Goal: Task Accomplishment & Management: Manage account settings

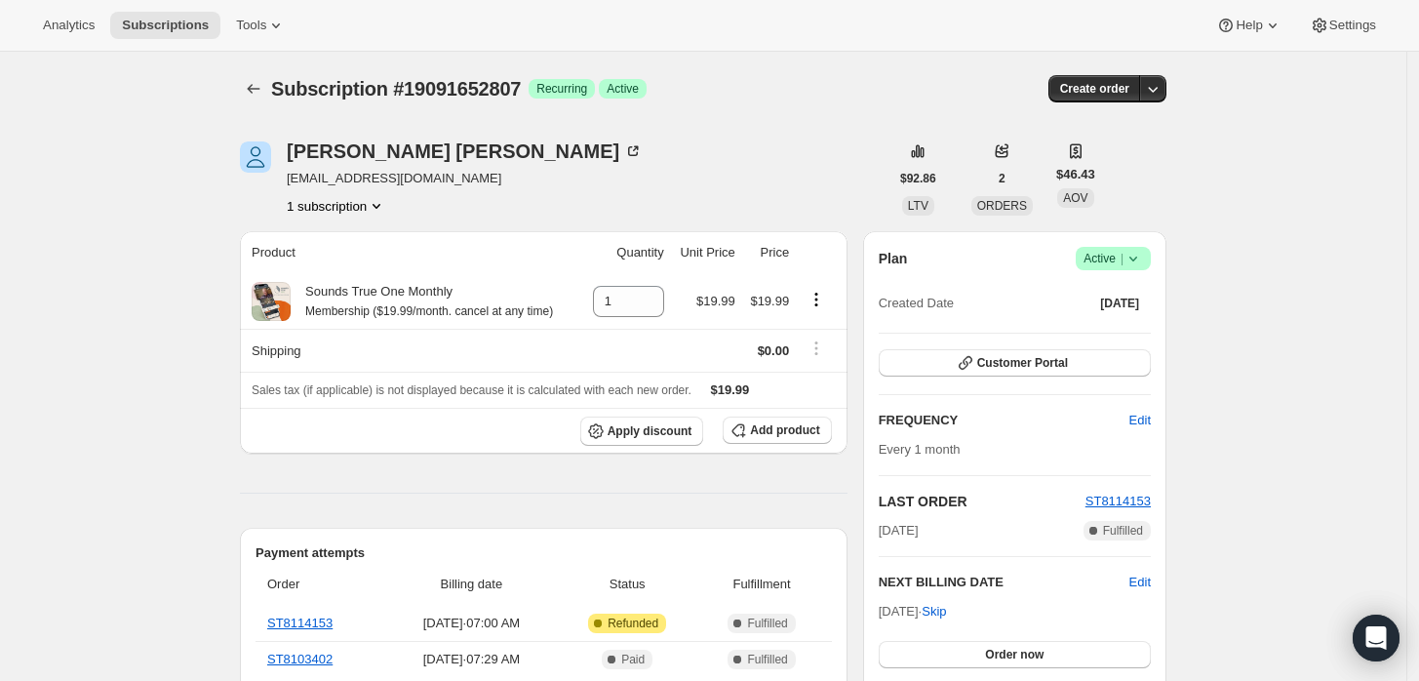
click at [1143, 255] on icon at bounding box center [1133, 259] width 20 height 20
click at [1114, 330] on span "Cancel subscription" at bounding box center [1120, 329] width 110 height 15
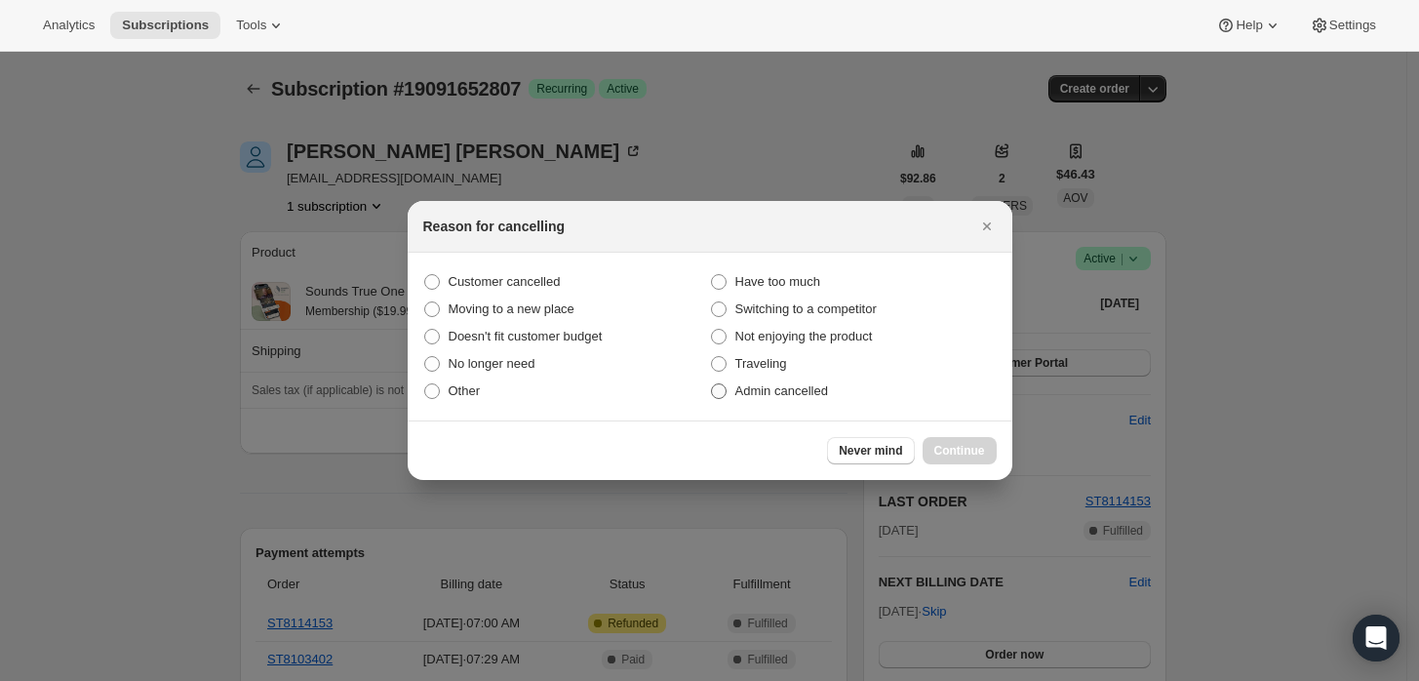
click at [769, 395] on span "Admin cancelled" at bounding box center [781, 390] width 93 height 15
click at [712, 384] on input "Admin cancelled" at bounding box center [711, 383] width 1 height 1
radio input "true"
click at [936, 454] on button "Continue" at bounding box center [960, 450] width 74 height 27
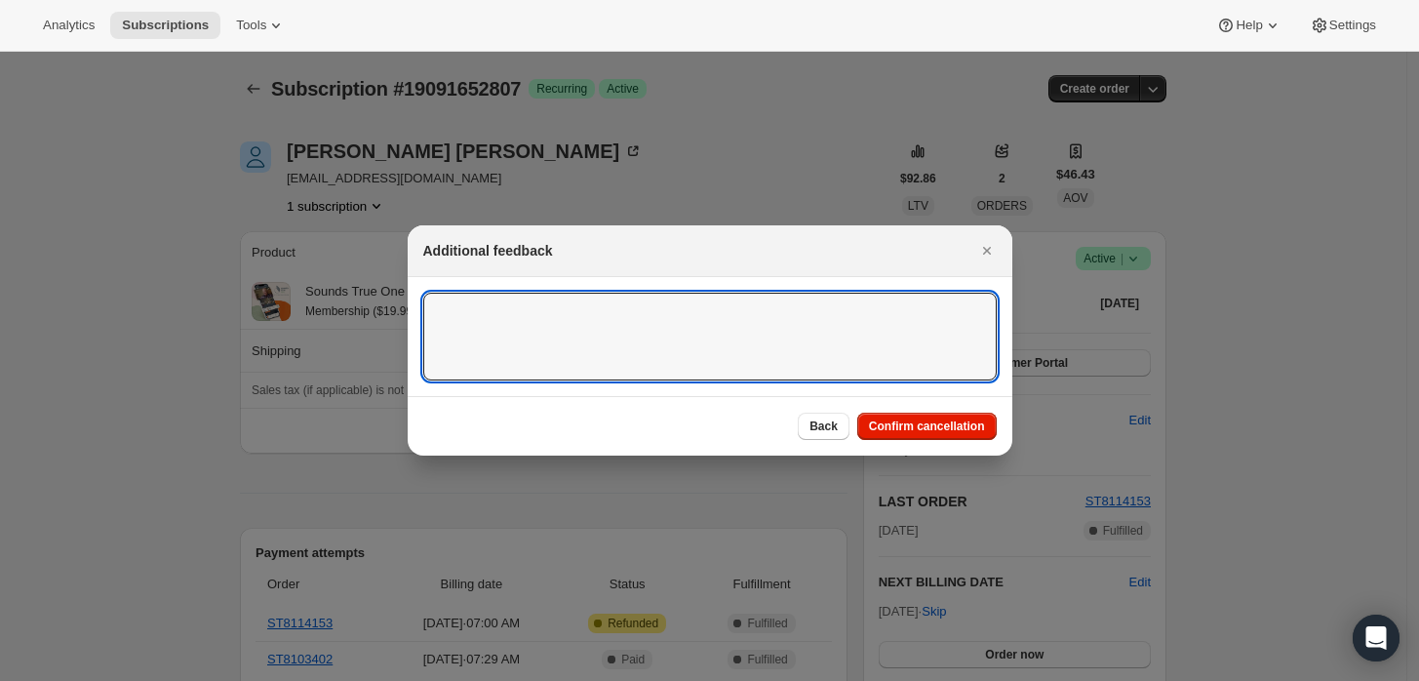
click at [777, 306] on textarea ":rbj:" at bounding box center [709, 337] width 573 height 88
type textarea "Cusrtomer"
type textarea "Customer requested cancellation and refund."
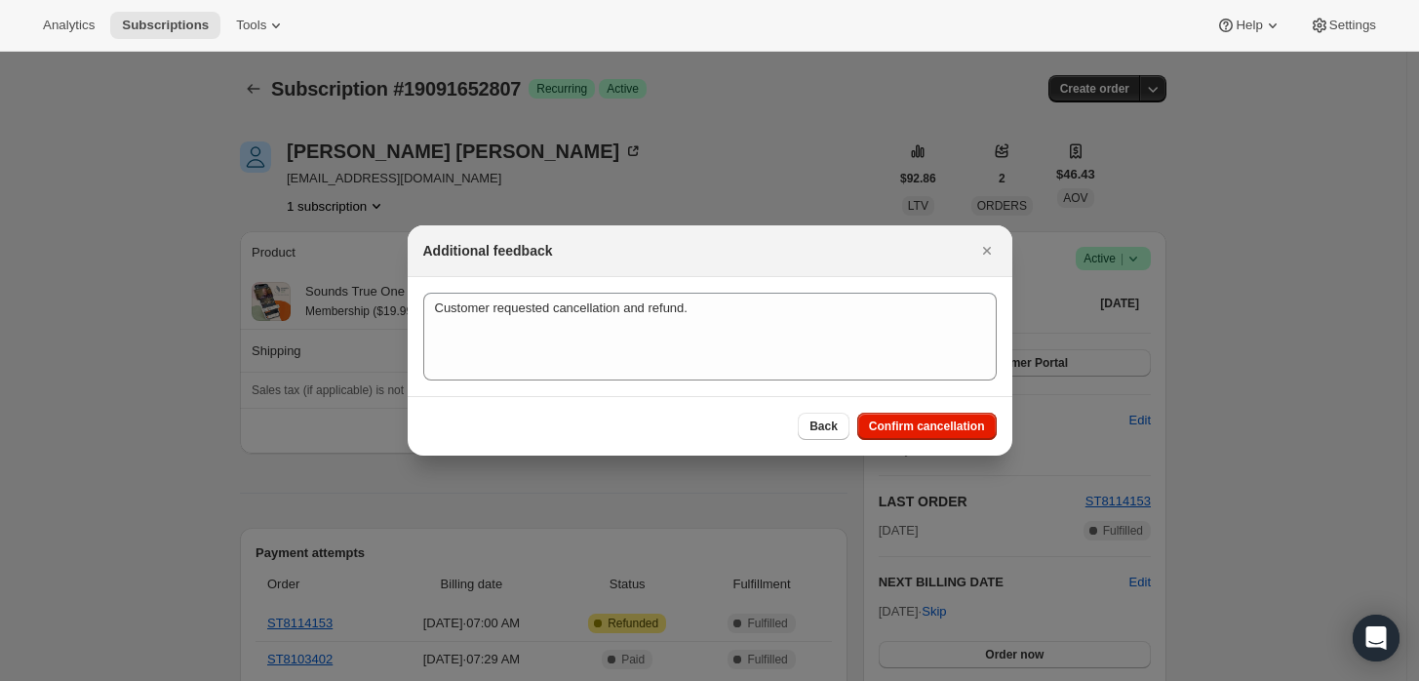
click at [921, 423] on span "Confirm cancellation" at bounding box center [927, 426] width 116 height 16
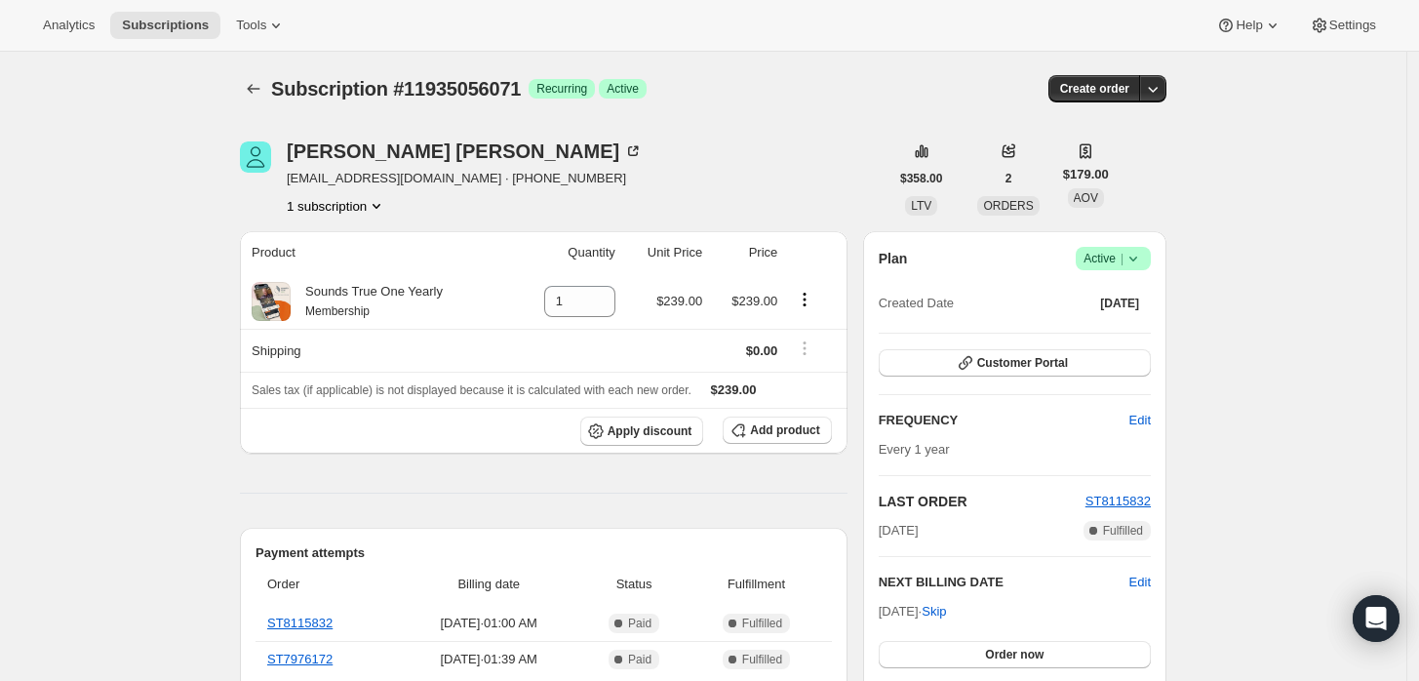
click at [1138, 267] on span "Success Active |" at bounding box center [1113, 258] width 75 height 23
click at [1122, 338] on span "Cancel subscription" at bounding box center [1120, 330] width 110 height 20
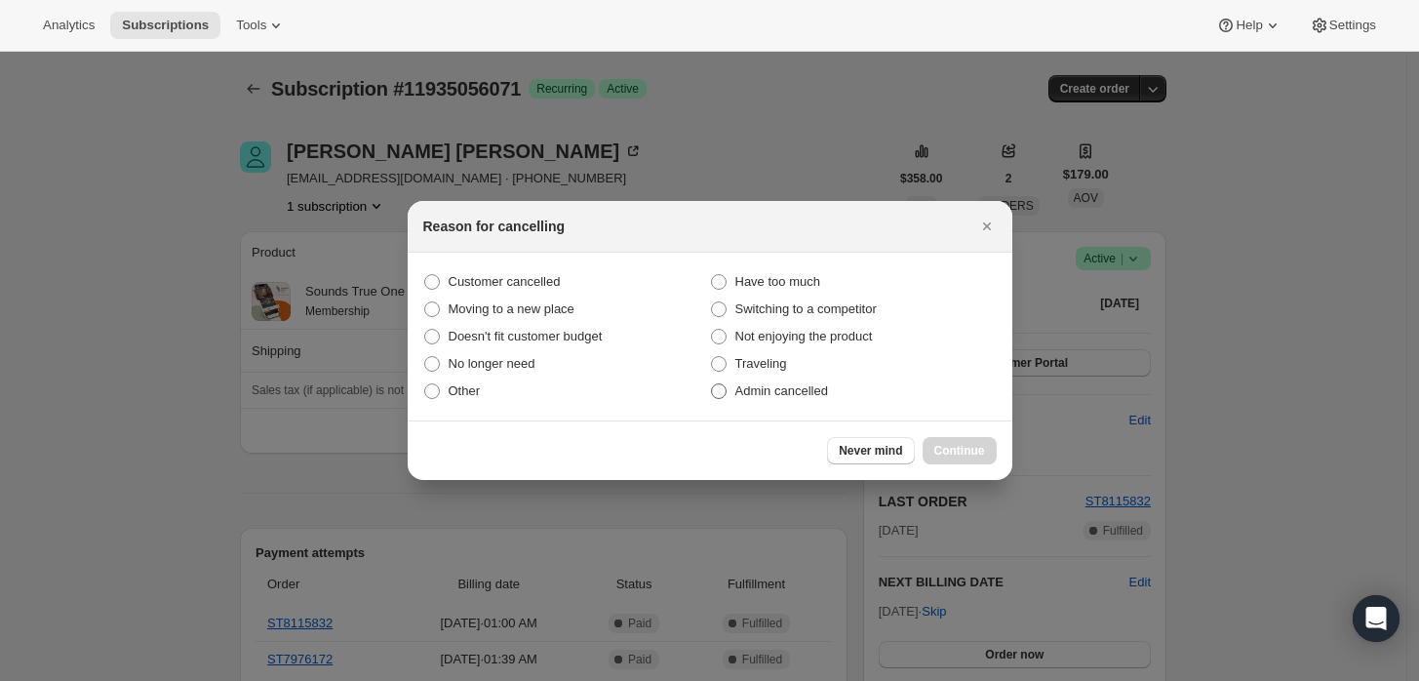
click at [796, 389] on span "Admin cancelled" at bounding box center [781, 390] width 93 height 15
click at [712, 384] on input "Admin cancelled" at bounding box center [711, 383] width 1 height 1
radio input "true"
drag, startPoint x: 953, startPoint y: 469, endPoint x: 954, endPoint y: 451, distance: 18.6
click at [953, 455] on div "Never mind Continue" at bounding box center [710, 449] width 605 height 59
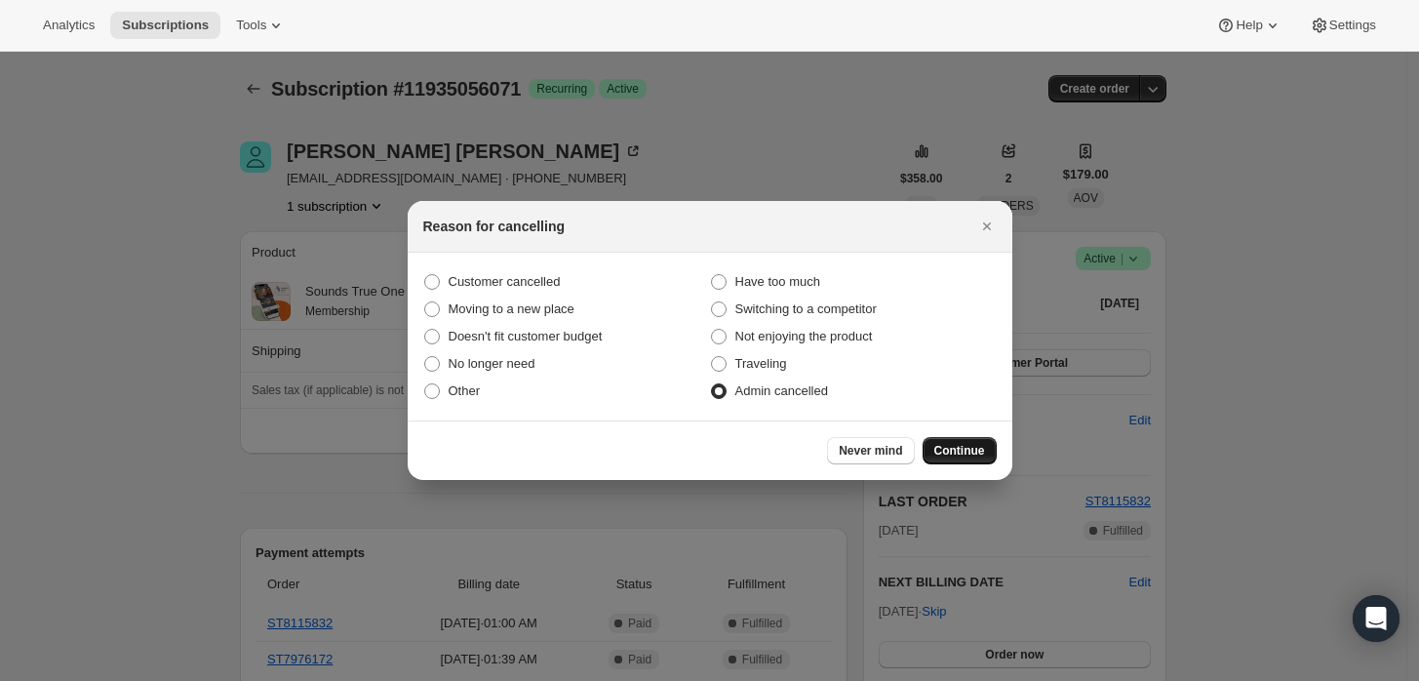
click at [954, 450] on span "Continue" at bounding box center [959, 451] width 51 height 16
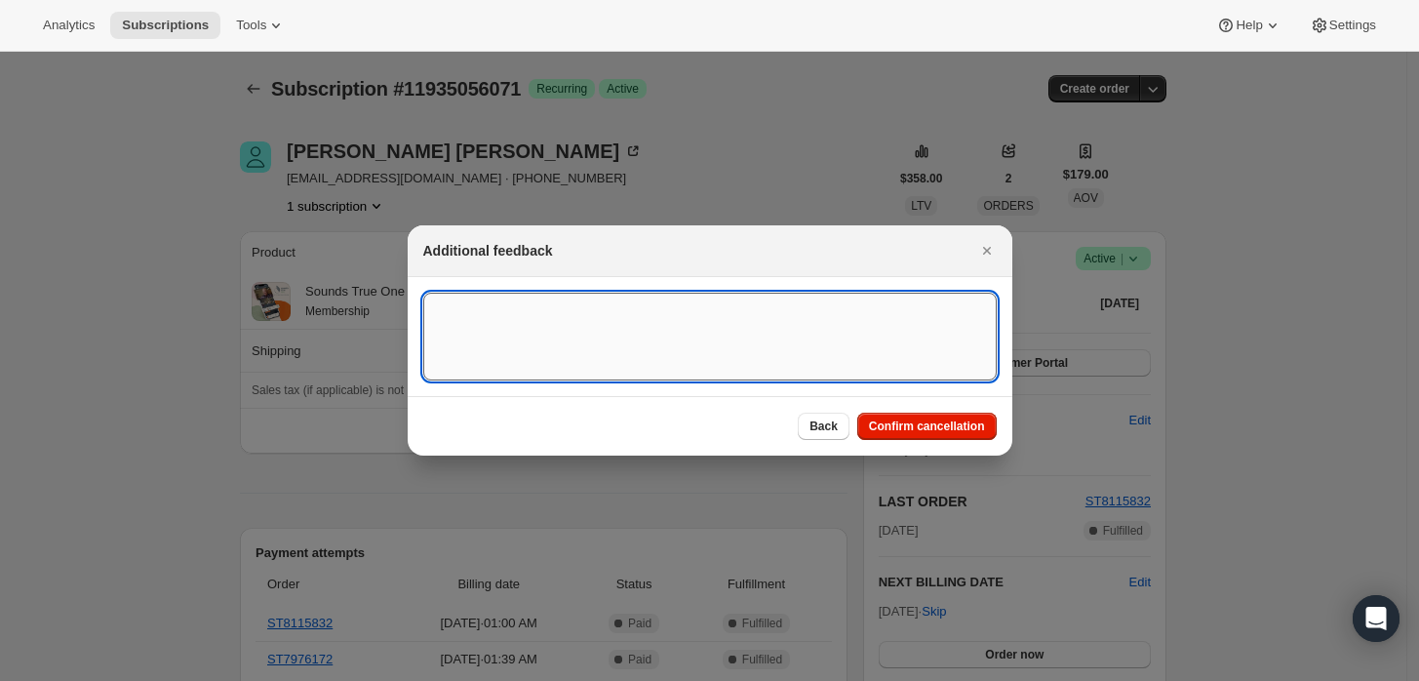
click at [824, 322] on textarea ":rbj:" at bounding box center [709, 337] width 573 height 88
type textarea "Customer requested cancellation and refund."
click at [942, 424] on span "Confirm cancellation" at bounding box center [927, 426] width 116 height 16
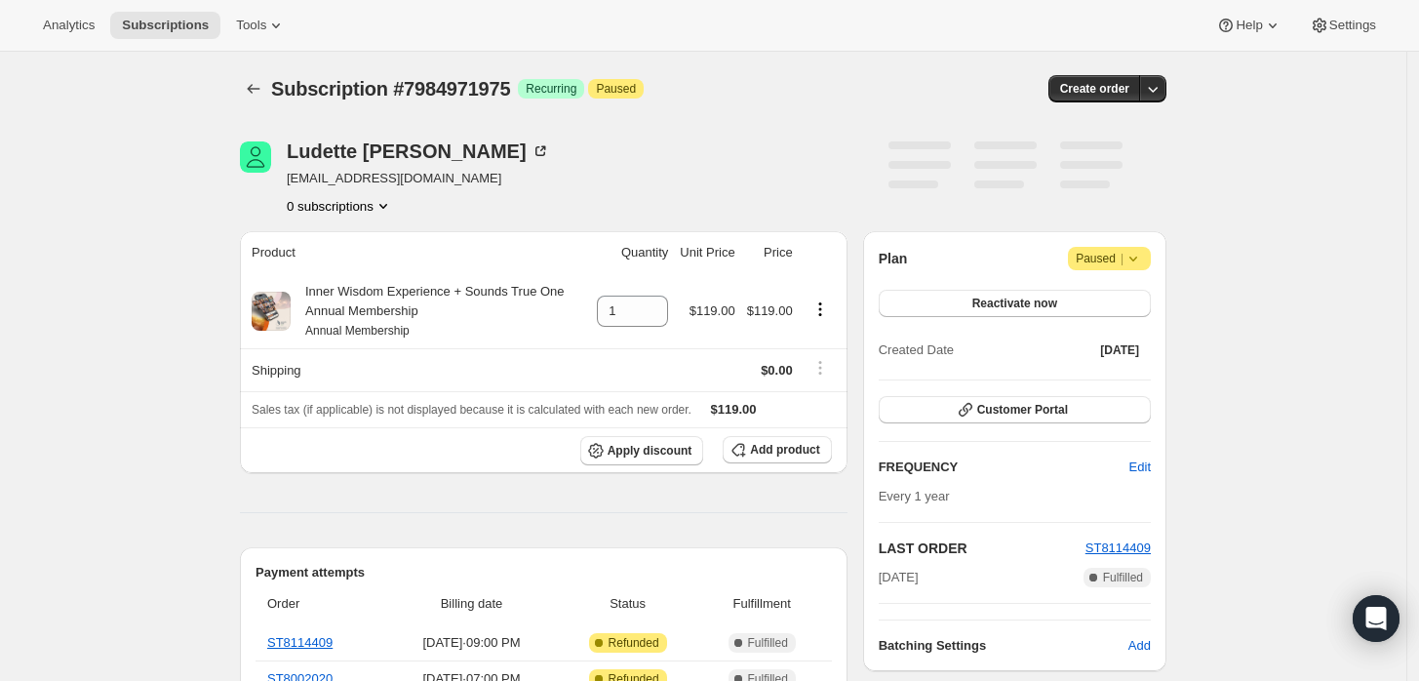
click at [1143, 260] on icon at bounding box center [1133, 259] width 20 height 20
click at [1118, 306] on span "Cancel subscription" at bounding box center [1117, 297] width 110 height 20
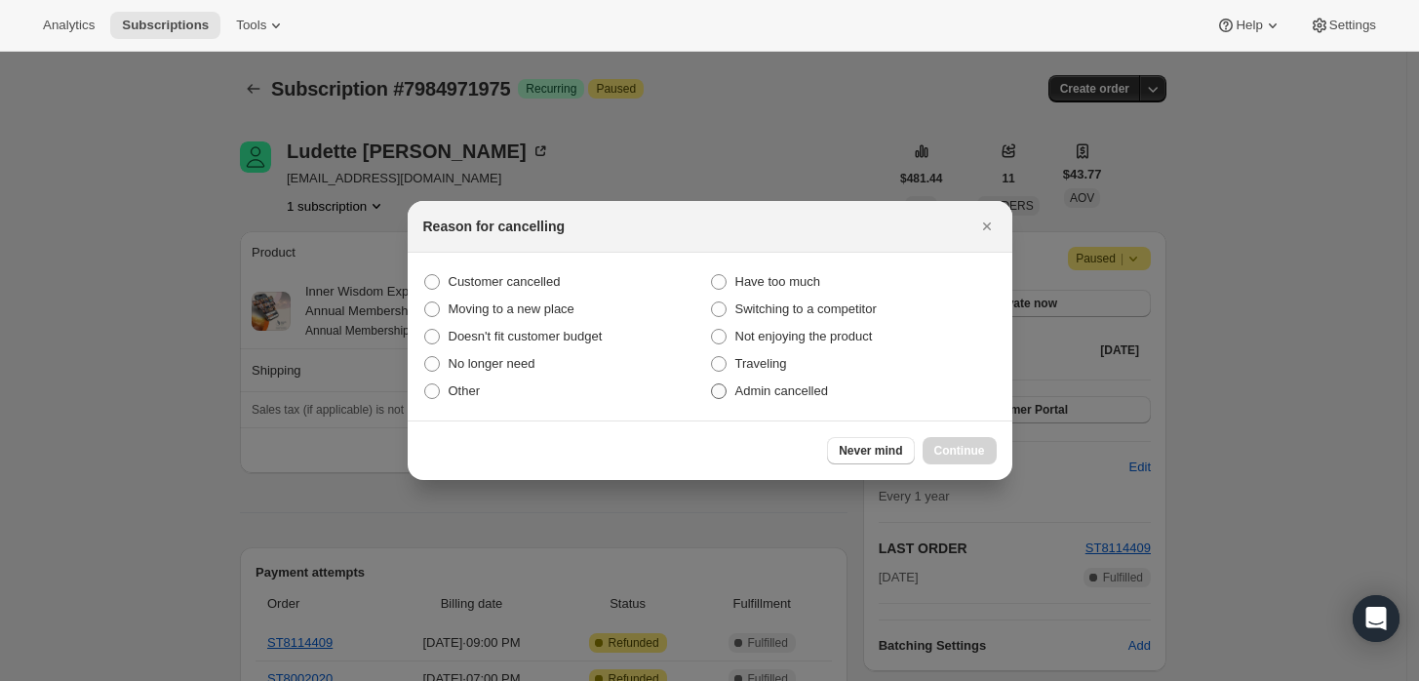
click at [780, 387] on span "Admin cancelled" at bounding box center [781, 390] width 93 height 15
click at [712, 384] on input "Admin cancelled" at bounding box center [711, 383] width 1 height 1
radio input "true"
click at [954, 447] on span "Continue" at bounding box center [959, 451] width 51 height 16
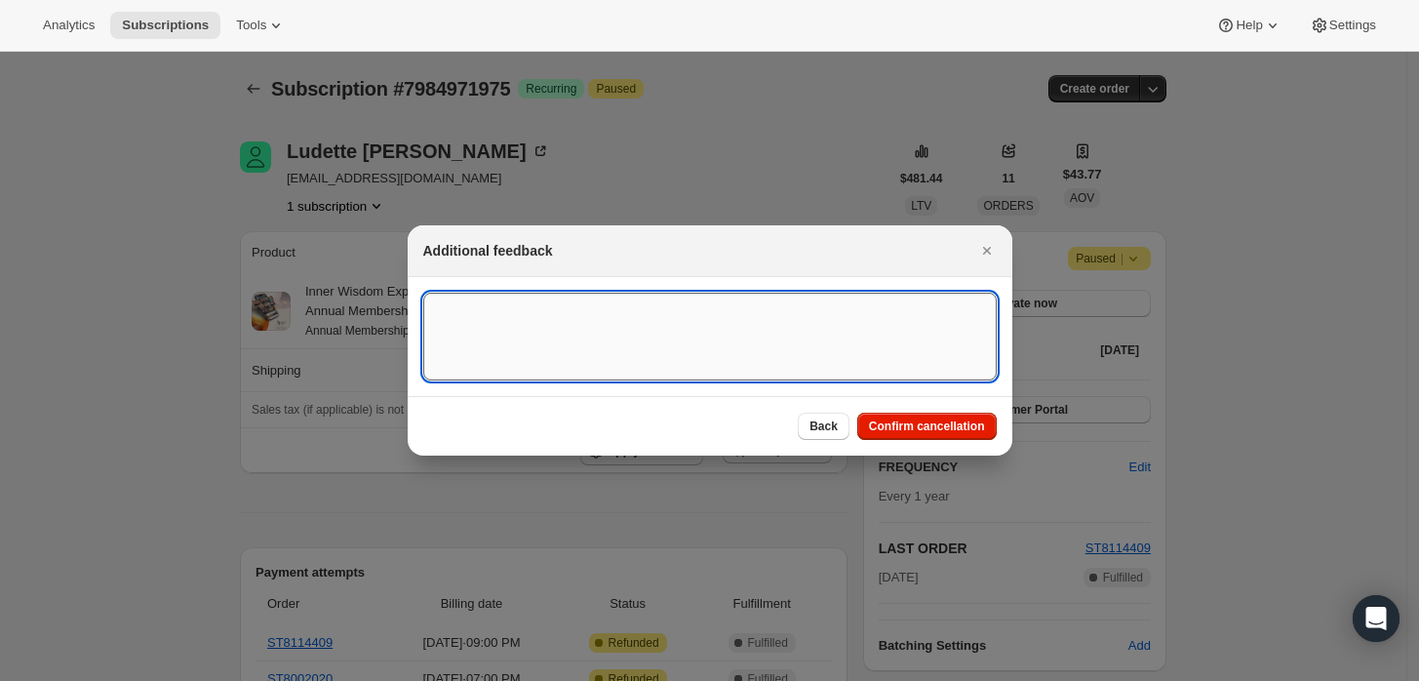
click at [739, 337] on textarea ":r15:" at bounding box center [709, 337] width 573 height 88
type textarea "Custeomr"
type textarea "Customer requested cacncellation and refund."
click at [966, 413] on button "Confirm cancellation" at bounding box center [926, 426] width 139 height 27
